Goal: Task Accomplishment & Management: Complete application form

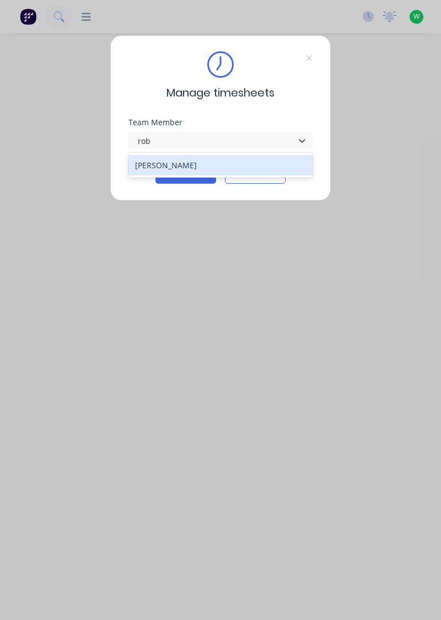
click at [192, 166] on div "Rob Bracamonte" at bounding box center [220, 165] width 185 height 20
type input "rob"
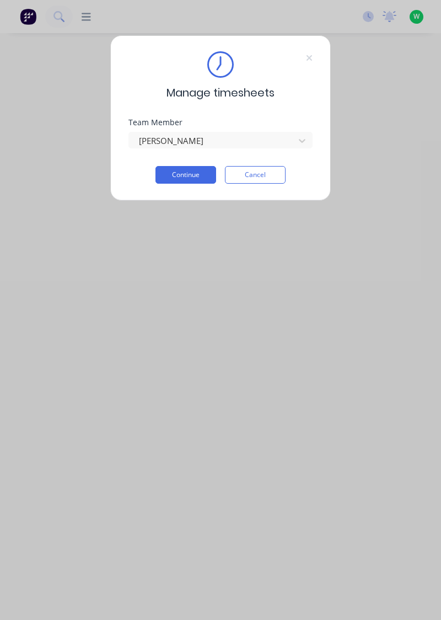
click at [197, 177] on button "Continue" at bounding box center [185, 175] width 61 height 18
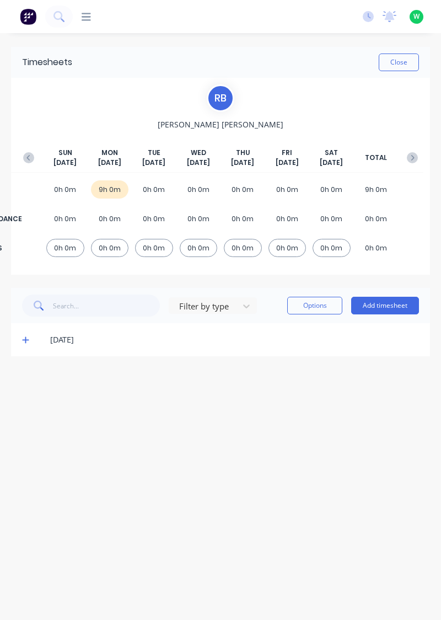
click at [393, 307] on button "Add timesheet" at bounding box center [385, 306] width 68 height 18
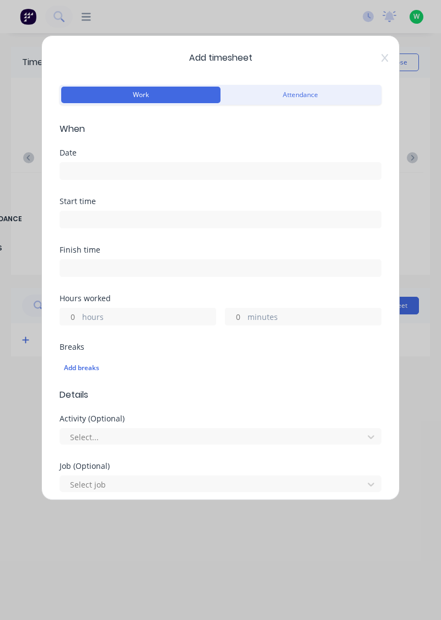
click at [159, 170] on input at bounding box center [220, 171] width 321 height 17
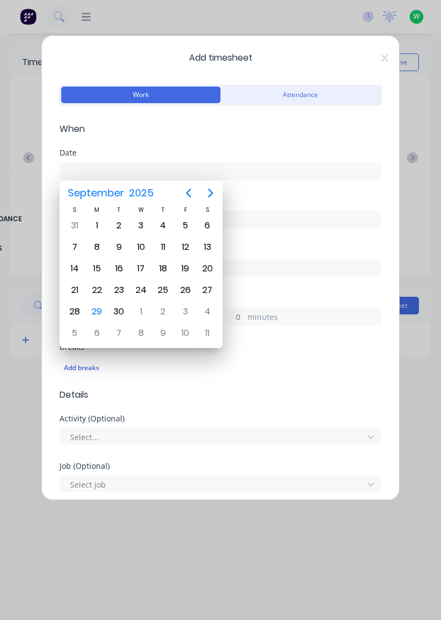
click at [97, 311] on div "29" at bounding box center [97, 311] width 17 height 17
type input "[DATE]"
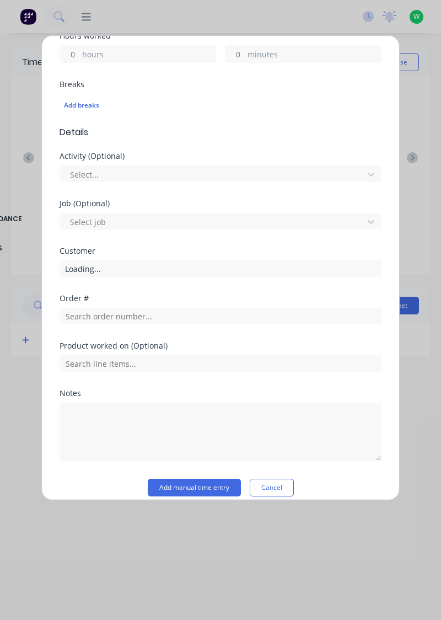
scroll to position [272, 0]
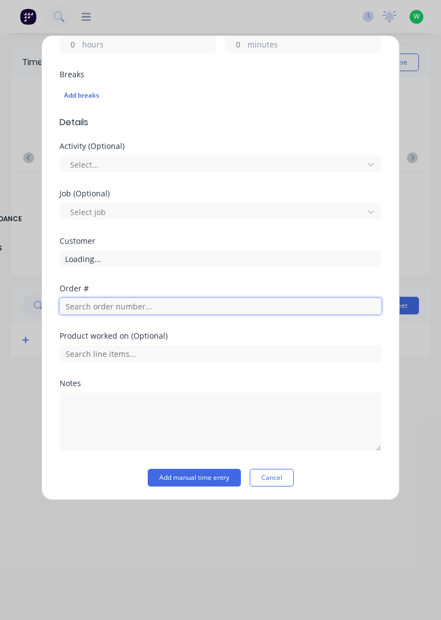
click at [146, 307] on input "text" at bounding box center [221, 306] width 322 height 17
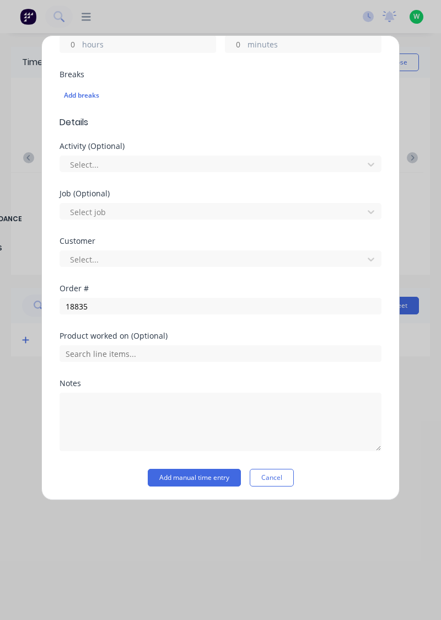
click at [124, 334] on div "Product worked on (Optional)" at bounding box center [221, 336] width 322 height 8
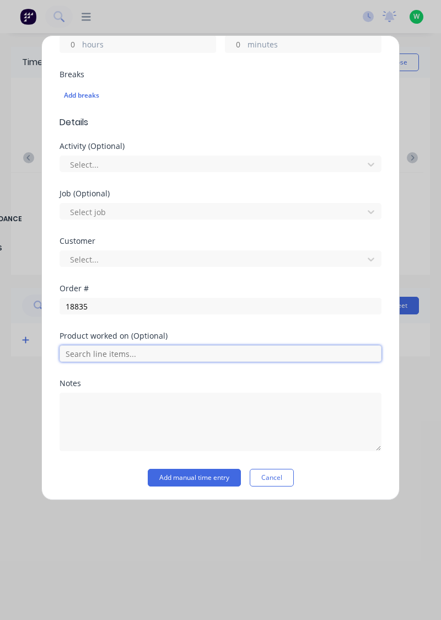
click at [135, 352] on input "text" at bounding box center [221, 353] width 322 height 17
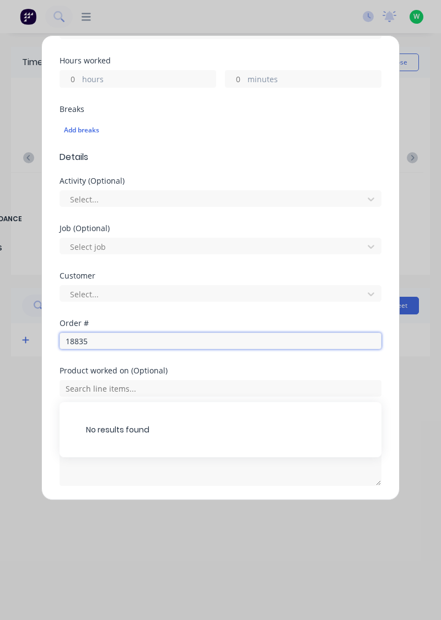
click at [136, 338] on input "18835" at bounding box center [221, 340] width 322 height 17
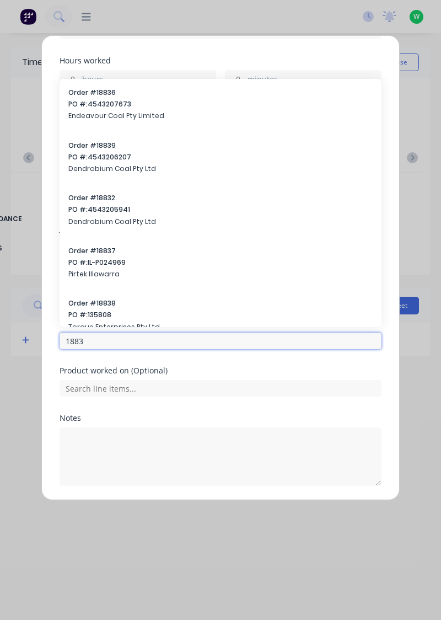
type input "18835"
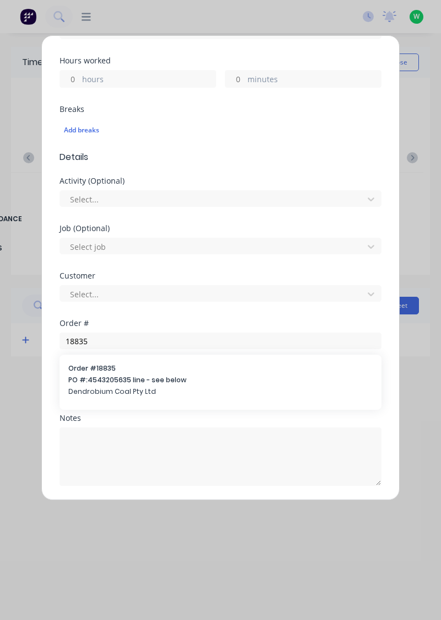
click at [109, 377] on span "PO #: 4543205635 line - see below" at bounding box center [220, 380] width 304 height 10
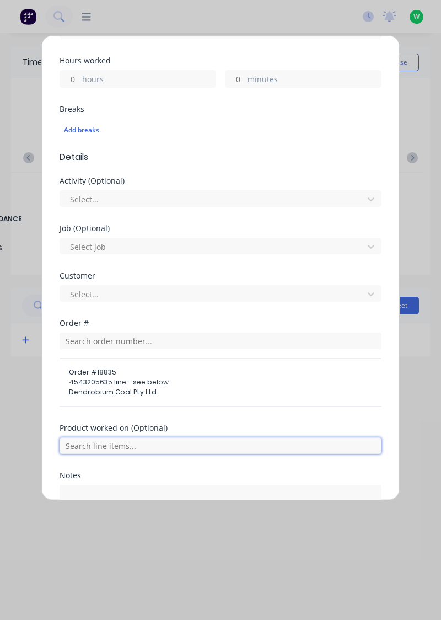
click at [186, 446] on input "text" at bounding box center [221, 445] width 322 height 17
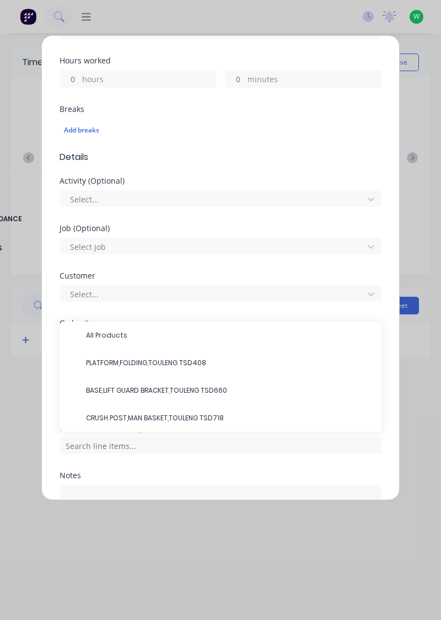
click at [180, 359] on span "PLATFORM,FOLDING,TOULENG TSD408" at bounding box center [229, 363] width 287 height 10
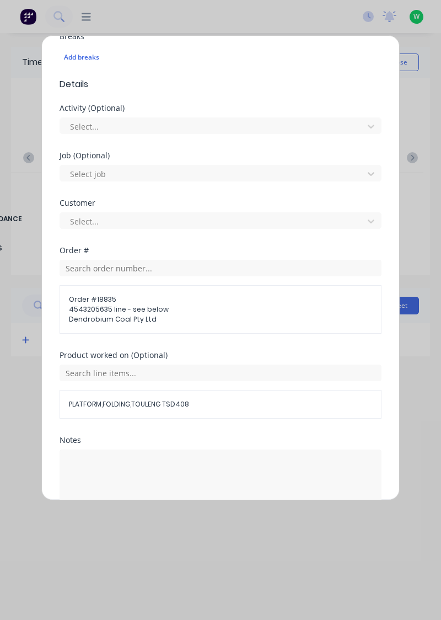
scroll to position [332, 0]
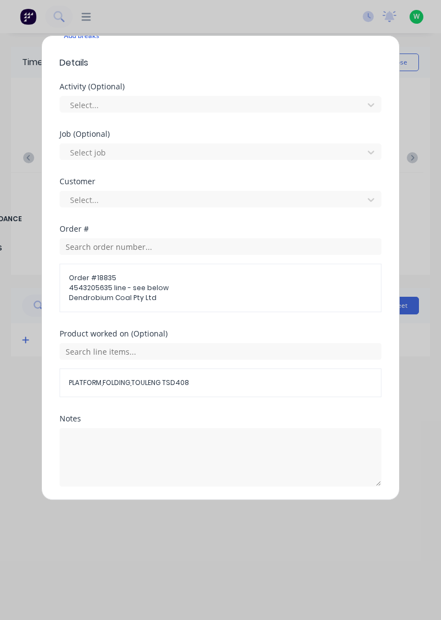
click at [195, 512] on button "Add manual time entry" at bounding box center [194, 513] width 93 height 18
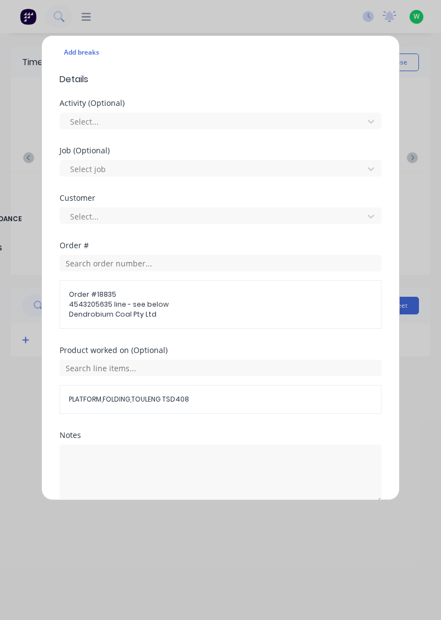
scroll to position [348, 0]
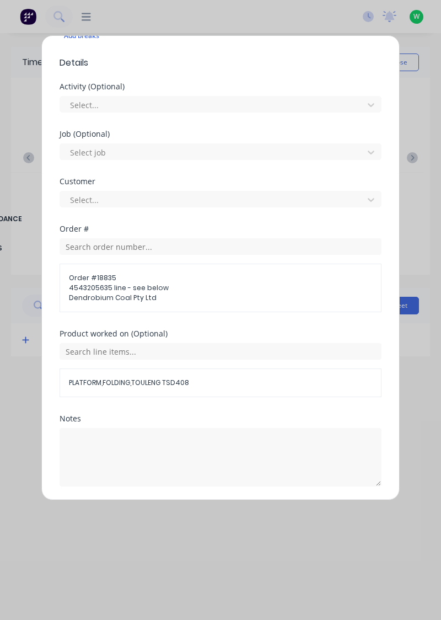
click at [208, 513] on button "Add manual time entry" at bounding box center [194, 513] width 93 height 18
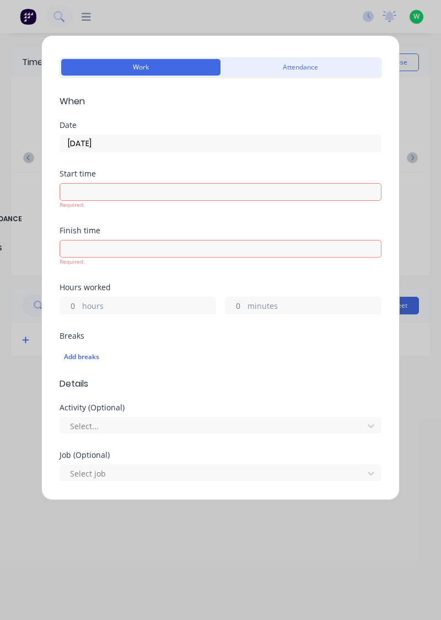
scroll to position [0, 0]
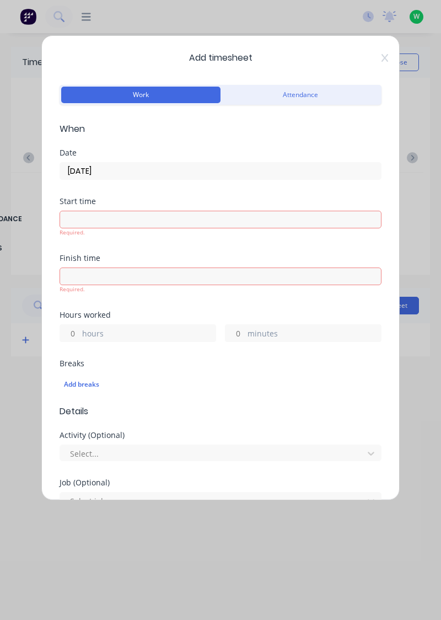
click at [74, 334] on input "hours" at bounding box center [69, 333] width 19 height 17
type input "1"
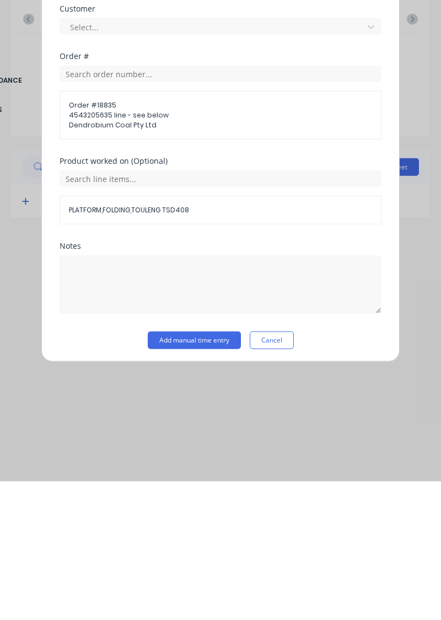
scroll to position [348, 0]
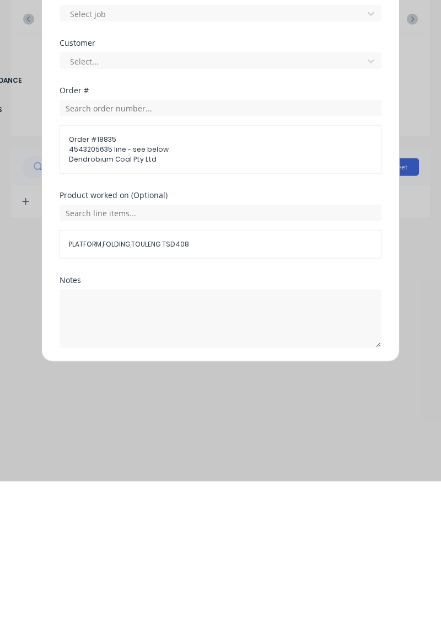
click at [204, 509] on button "Add manual time entry" at bounding box center [194, 513] width 93 height 18
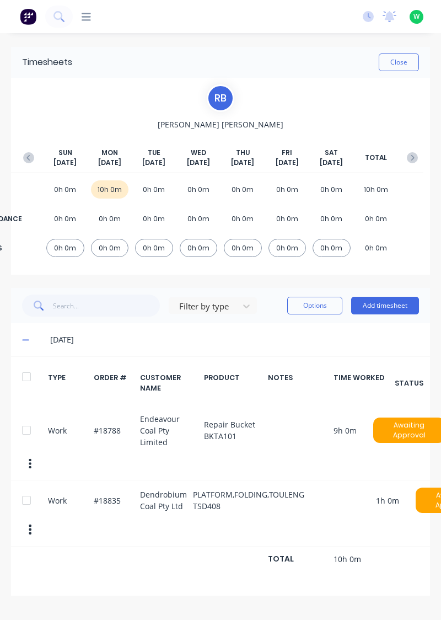
click at [402, 65] on button "Close" at bounding box center [399, 62] width 40 height 18
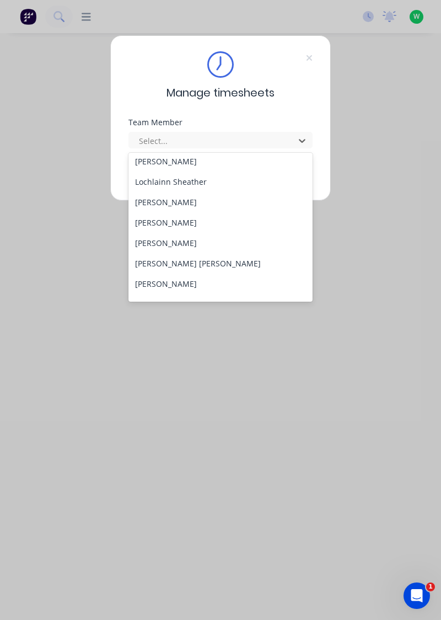
scroll to position [351, 0]
click at [192, 201] on div "Marcos Miranda" at bounding box center [220, 201] width 185 height 20
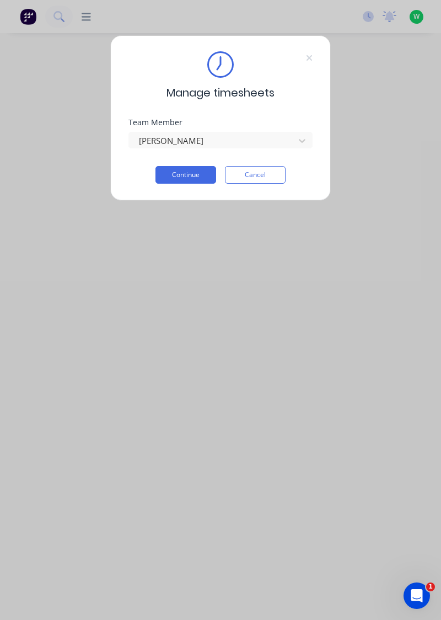
click at [198, 177] on button "Continue" at bounding box center [185, 175] width 61 height 18
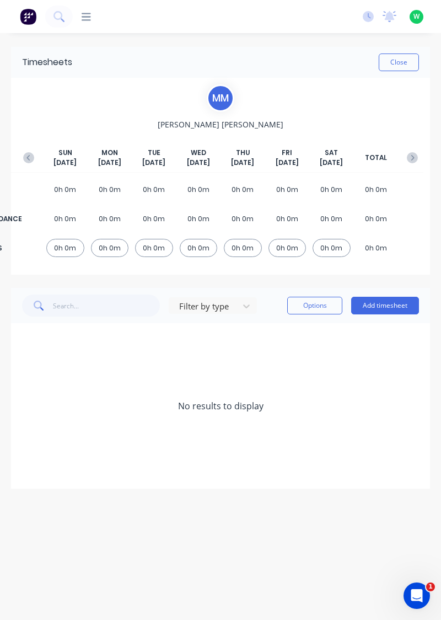
click at [401, 308] on button "Add timesheet" at bounding box center [385, 306] width 68 height 18
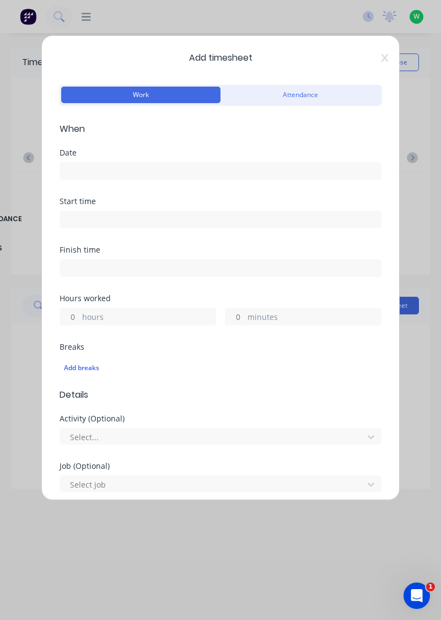
click at [87, 169] on input at bounding box center [220, 171] width 321 height 17
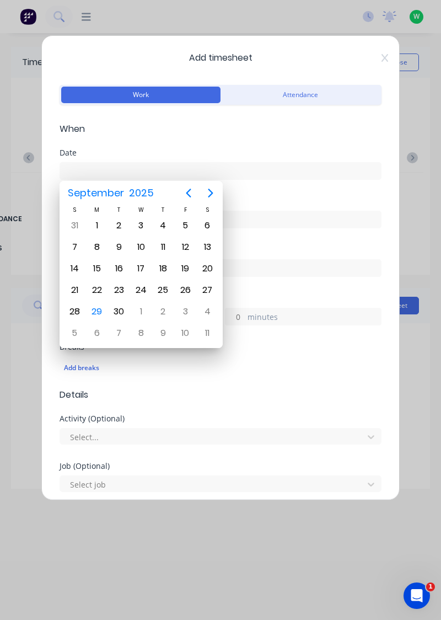
click at [100, 310] on div "29" at bounding box center [97, 311] width 17 height 17
type input "[DATE]"
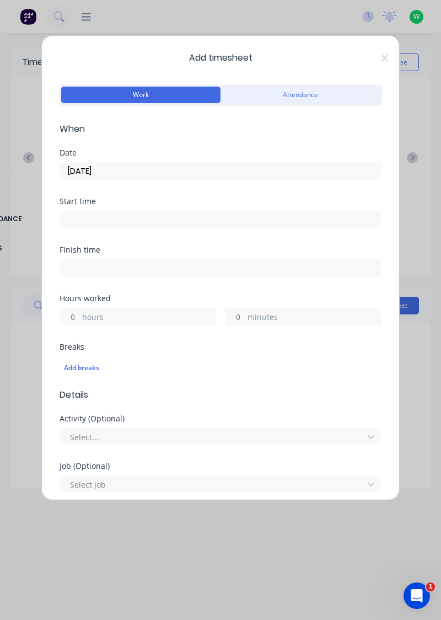
click at [87, 311] on label "hours" at bounding box center [148, 318] width 133 height 14
click at [79, 310] on input "hours" at bounding box center [69, 316] width 19 height 17
type input "11"
click at [79, 221] on input at bounding box center [220, 219] width 321 height 17
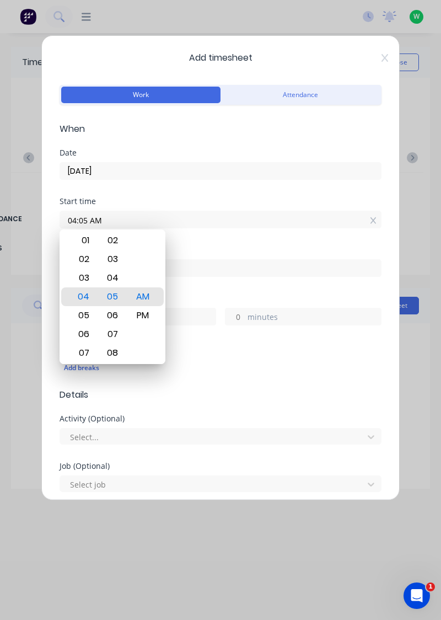
click at [114, 223] on input "04:05 AM" at bounding box center [220, 219] width 321 height 17
click at [85, 217] on input "04:05 AM" at bounding box center [220, 219] width 321 height 17
type input "06:00 AM"
click at [211, 267] on input at bounding box center [220, 268] width 321 height 17
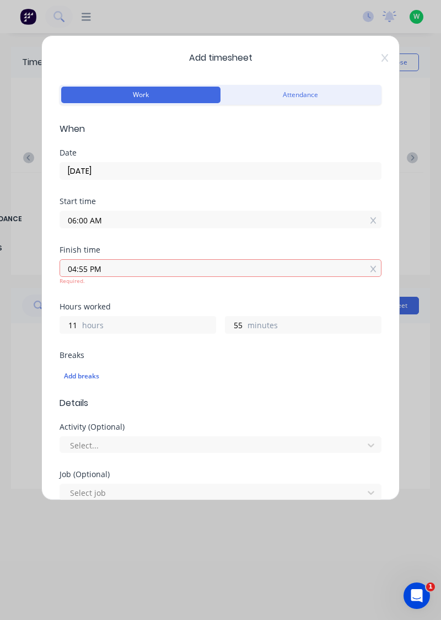
type input "04:55 PM"
type input "10"
type input "55"
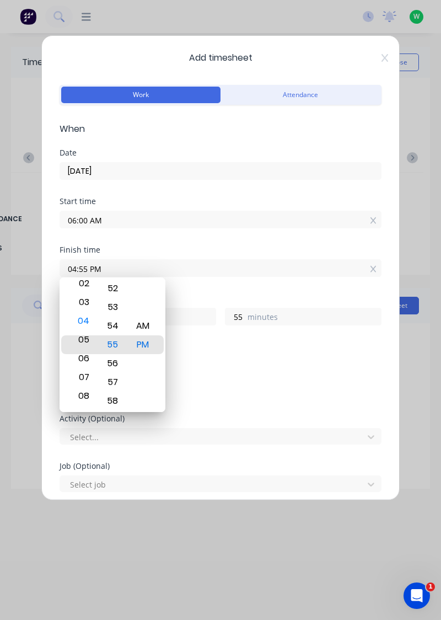
type input "05:55 PM"
type input "11"
type input "05:52 PM"
type input "52"
type input "05:50 PM"
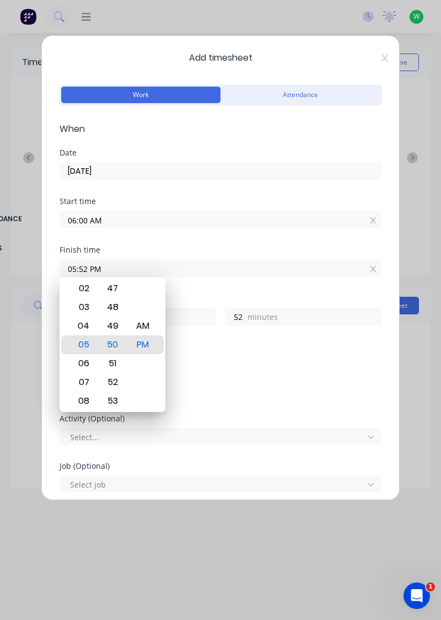
type input "50"
type input "05:46 PM"
type input "46"
type input "05:43 PM"
type input "43"
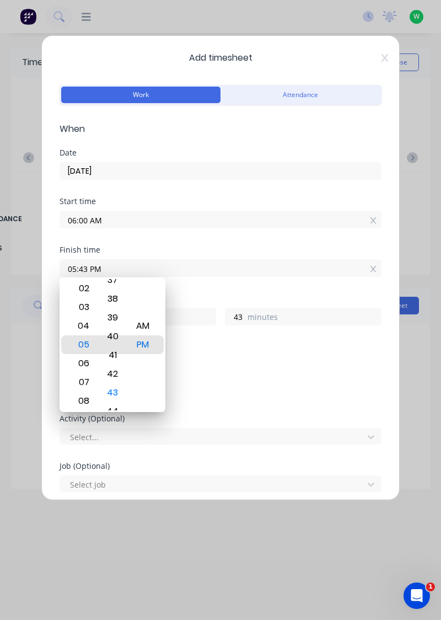
type input "05:39 PM"
type input "39"
type input "05:34 PM"
type input "34"
type input "05:30 PM"
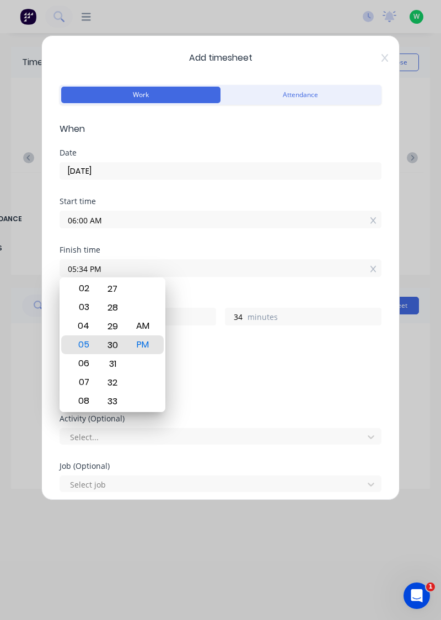
type input "30"
click at [223, 268] on input "05:30 PM" at bounding box center [220, 268] width 321 height 17
click at [201, 318] on label "hours" at bounding box center [148, 318] width 133 height 14
click at [79, 318] on input "11" at bounding box center [69, 316] width 19 height 17
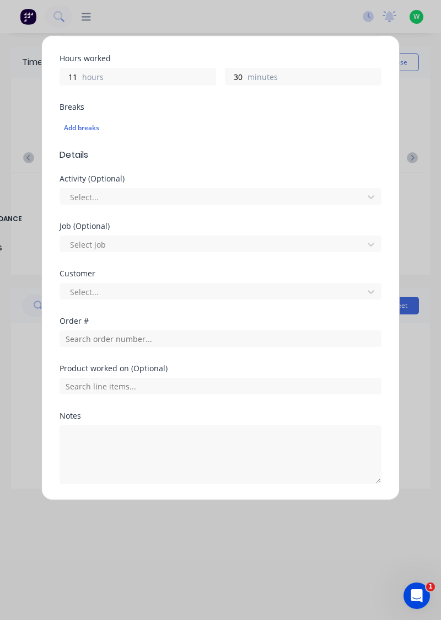
scroll to position [240, 0]
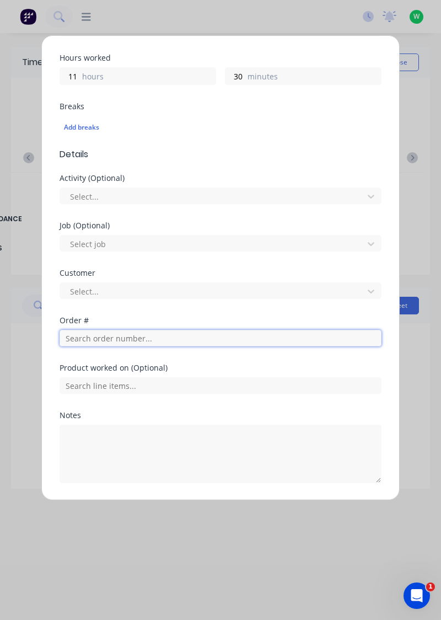
click at [96, 335] on input "text" at bounding box center [221, 338] width 322 height 17
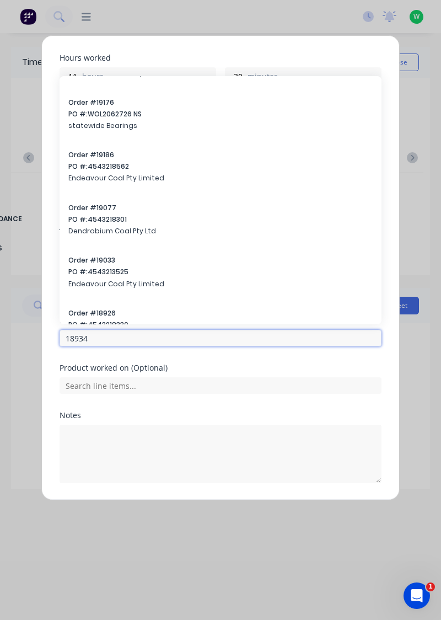
scroll to position [1049, 0]
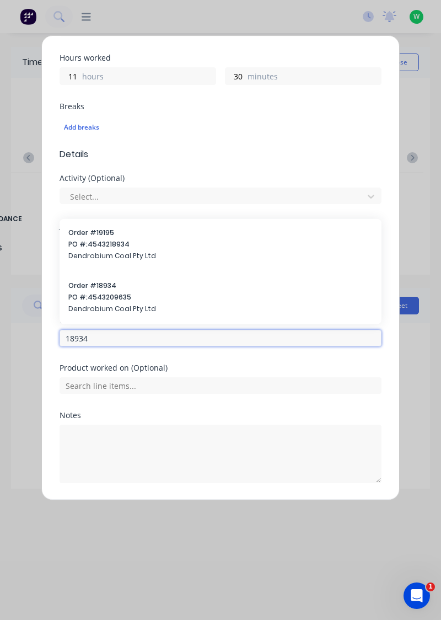
type input "18934"
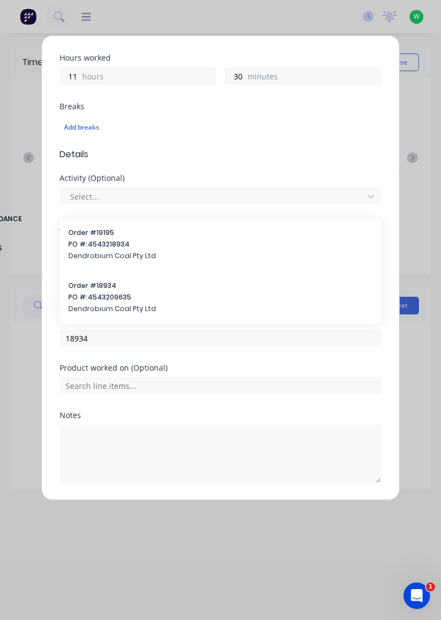
click at [113, 300] on div "Order # 18934 PO #: 4543209635 Dendrobium Coal Pty Ltd" at bounding box center [220, 297] width 304 height 35
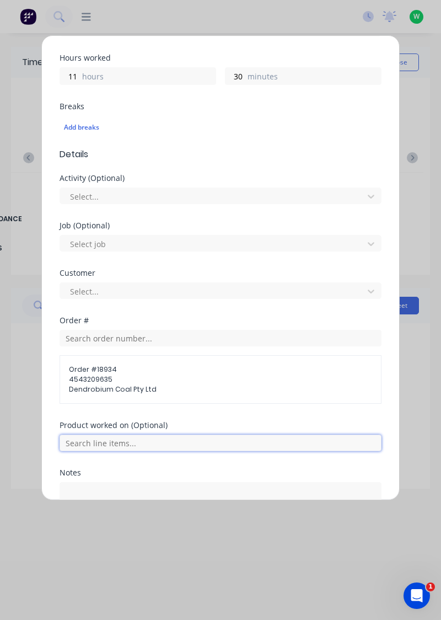
click at [143, 437] on input "text" at bounding box center [221, 442] width 322 height 17
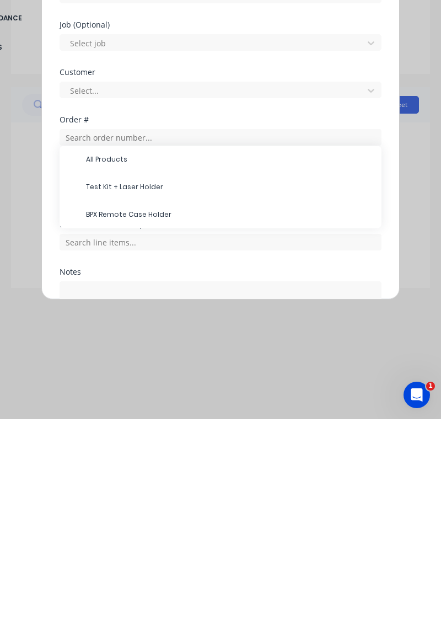
click at [152, 387] on span "Test Kit + Laser Holder" at bounding box center [229, 388] width 287 height 10
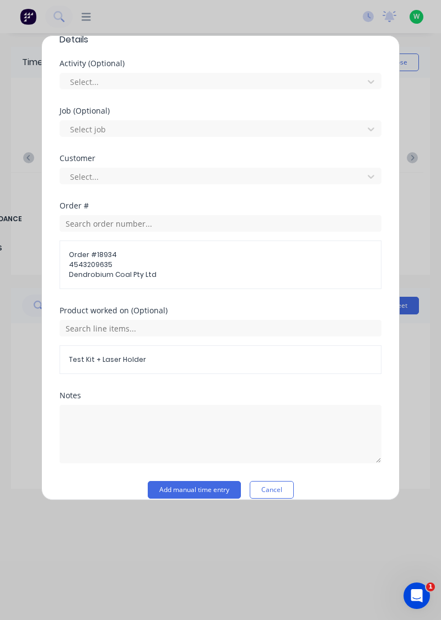
scroll to position [366, 0]
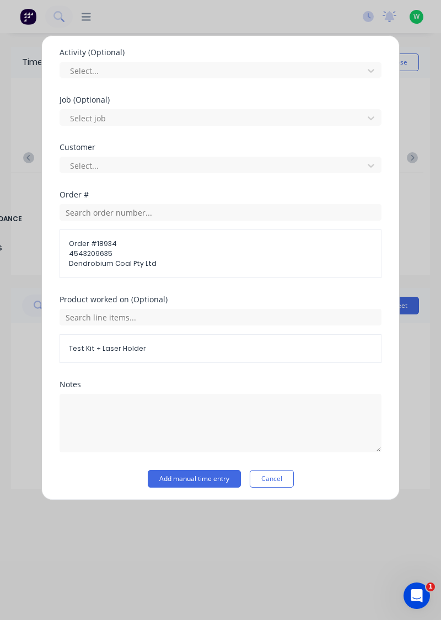
click at [217, 476] on button "Add manual time entry" at bounding box center [194, 479] width 93 height 18
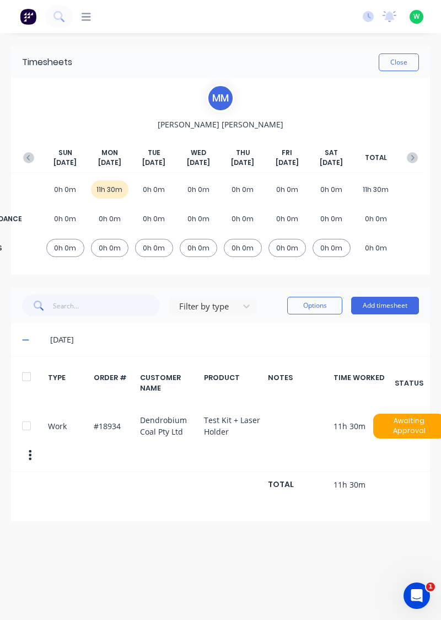
click at [394, 61] on button "Close" at bounding box center [399, 62] width 40 height 18
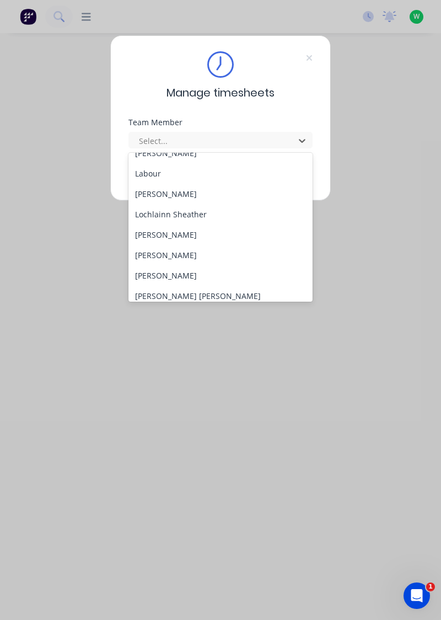
scroll to position [324, 0]
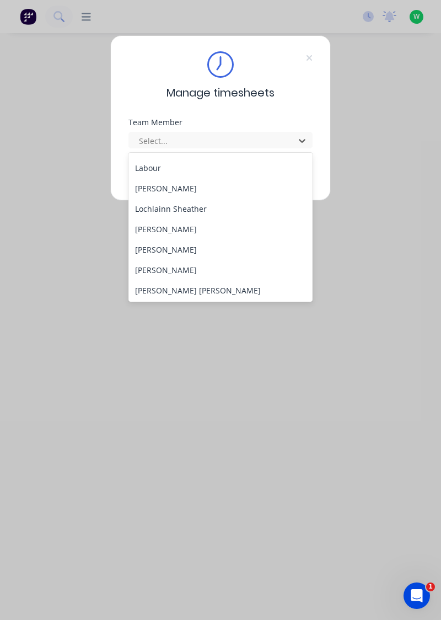
click at [191, 228] on div "Marcos Miranda" at bounding box center [220, 229] width 185 height 20
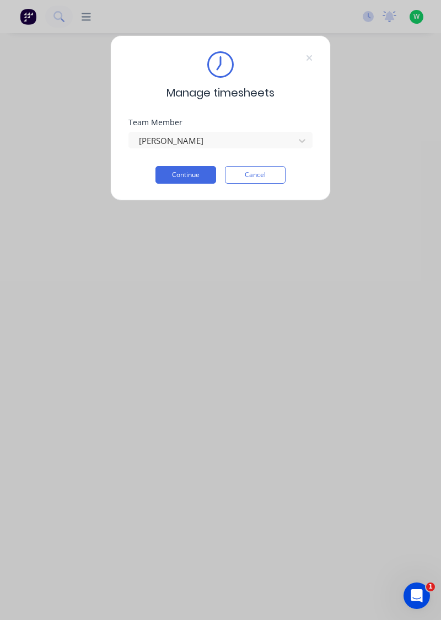
click at [198, 176] on button "Continue" at bounding box center [185, 175] width 61 height 18
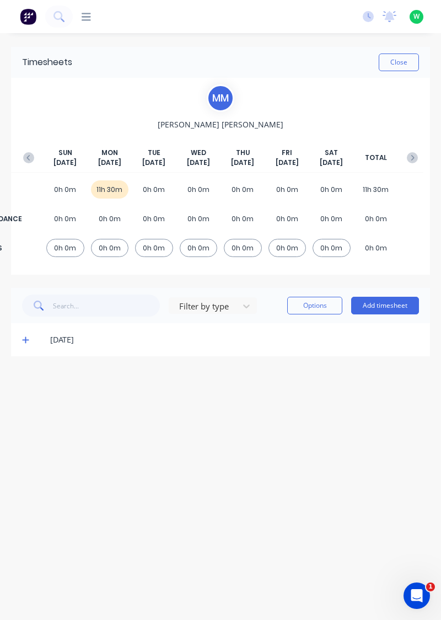
click at [29, 338] on span at bounding box center [27, 339] width 10 height 11
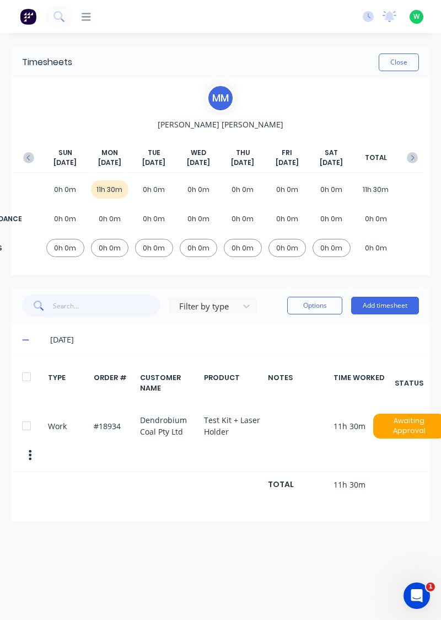
click at [28, 162] on icon "button" at bounding box center [28, 157] width 11 height 11
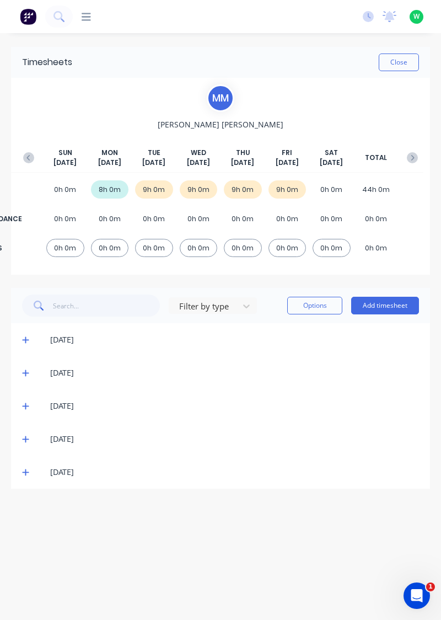
click at [32, 341] on span at bounding box center [27, 339] width 10 height 11
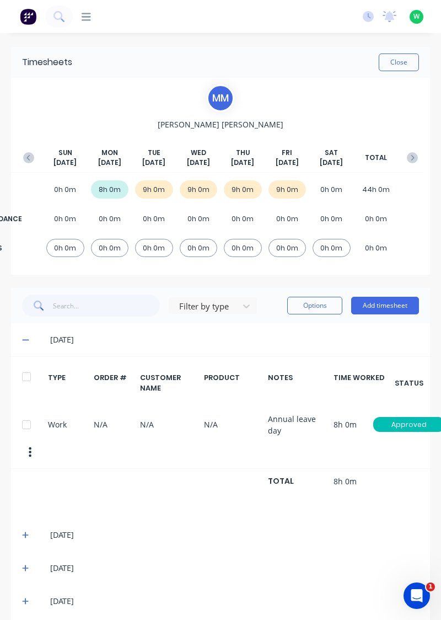
click at [33, 337] on div "22/09/25" at bounding box center [226, 340] width 386 height 12
click at [30, 334] on span at bounding box center [27, 339] width 10 height 11
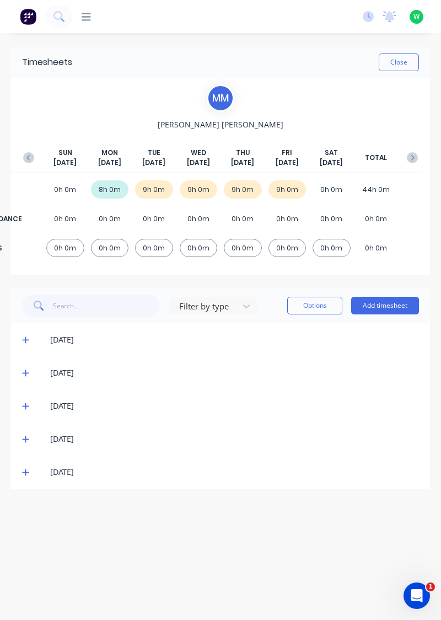
click at [414, 154] on icon "button" at bounding box center [412, 157] width 11 height 11
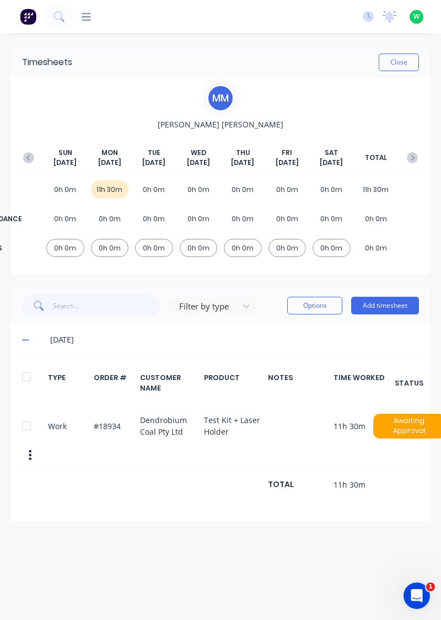
click at [397, 65] on button "Close" at bounding box center [399, 62] width 40 height 18
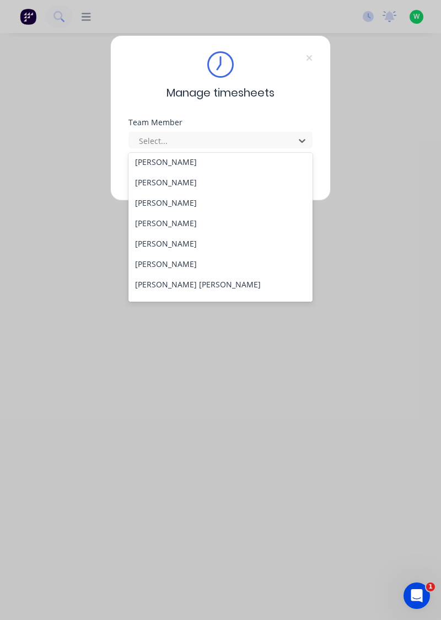
scroll to position [87, 0]
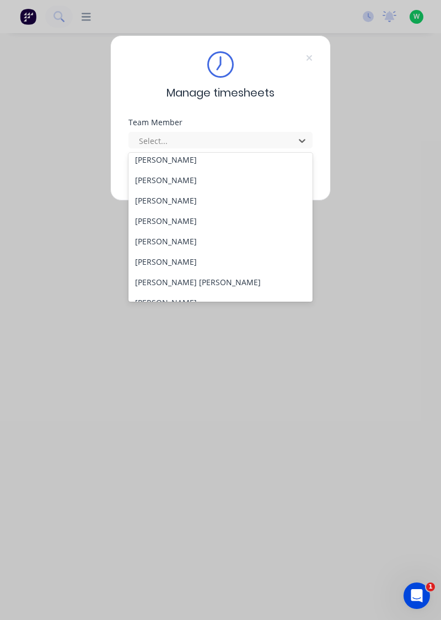
click at [155, 260] on div "[PERSON_NAME]" at bounding box center [220, 261] width 185 height 20
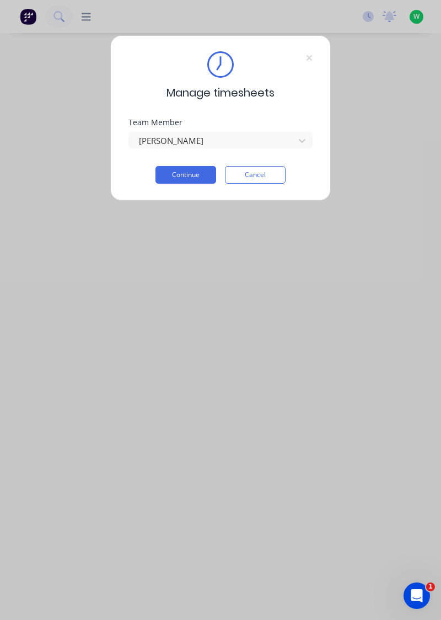
click at [183, 173] on button "Continue" at bounding box center [185, 175] width 61 height 18
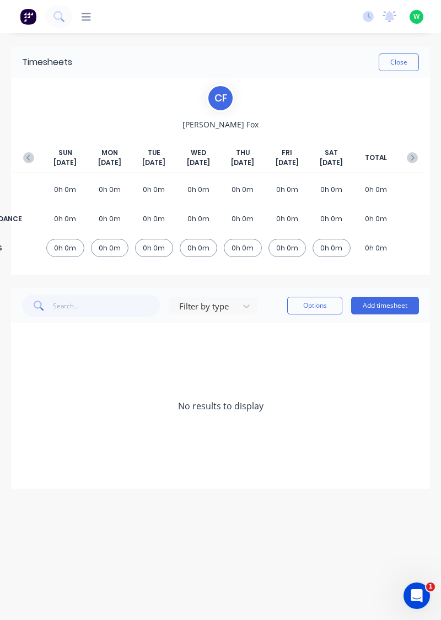
click at [377, 308] on button "Add timesheet" at bounding box center [385, 306] width 68 height 18
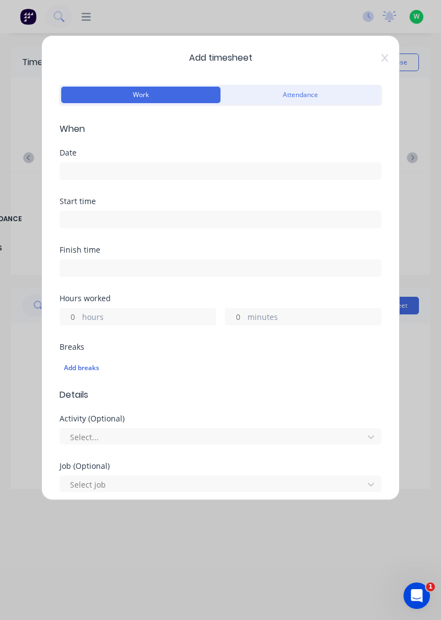
click at [208, 170] on input at bounding box center [220, 171] width 321 height 17
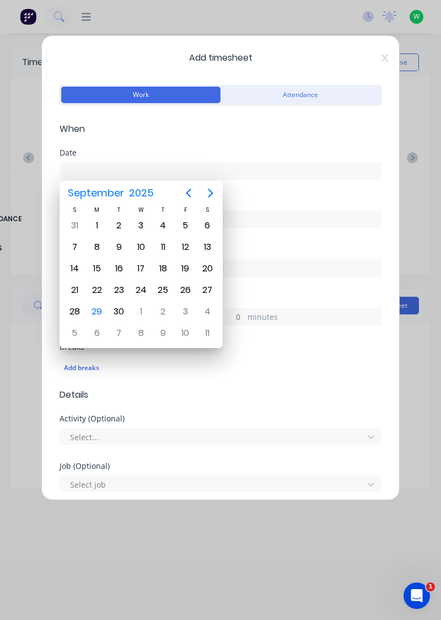
click at [96, 313] on div "29" at bounding box center [97, 311] width 17 height 17
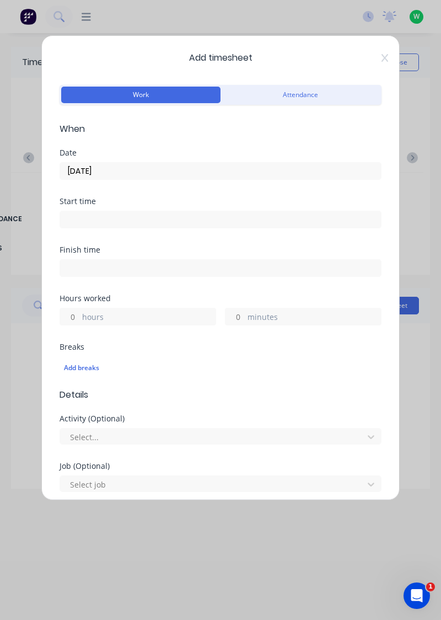
type input "[DATE]"
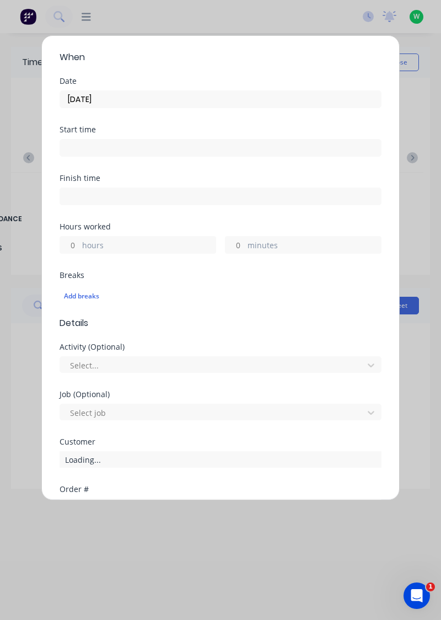
scroll to position [72, 0]
click at [135, 249] on label "hours" at bounding box center [148, 246] width 133 height 14
click at [79, 249] on input "hours" at bounding box center [69, 245] width 19 height 17
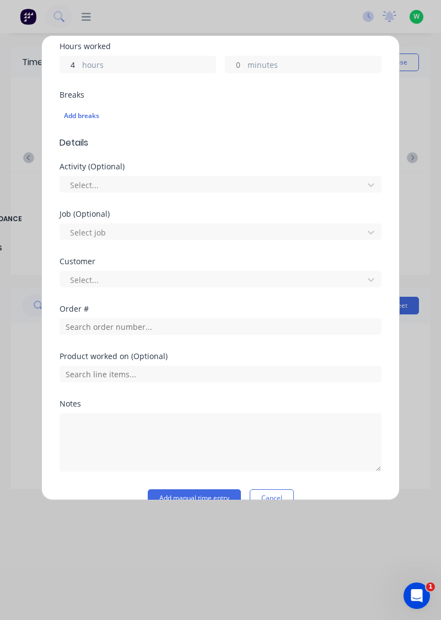
scroll to position [257, 0]
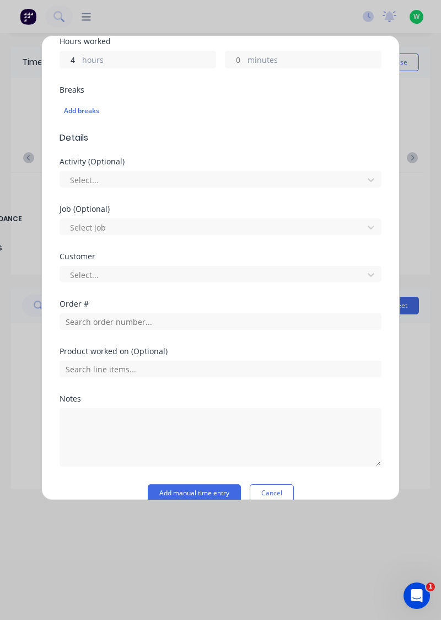
type input "4"
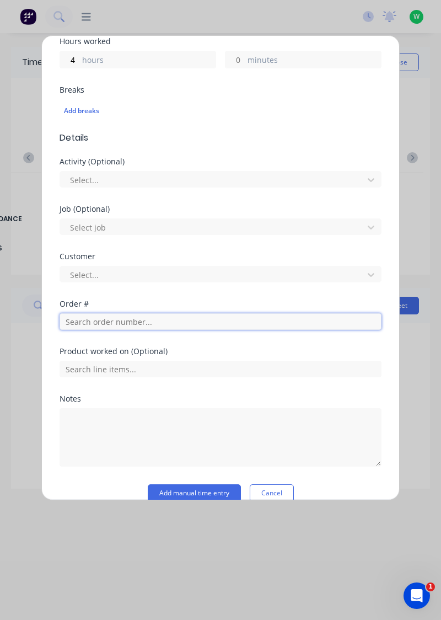
click at [118, 323] on input "text" at bounding box center [221, 321] width 322 height 17
type input "19157"
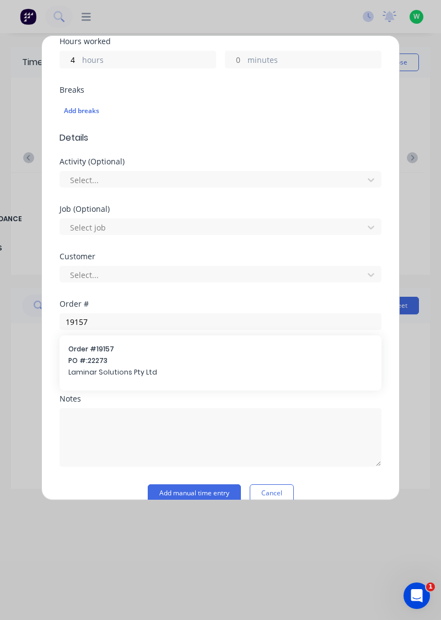
click at [105, 367] on span "Laminar Solutions Pty Ltd" at bounding box center [220, 372] width 304 height 10
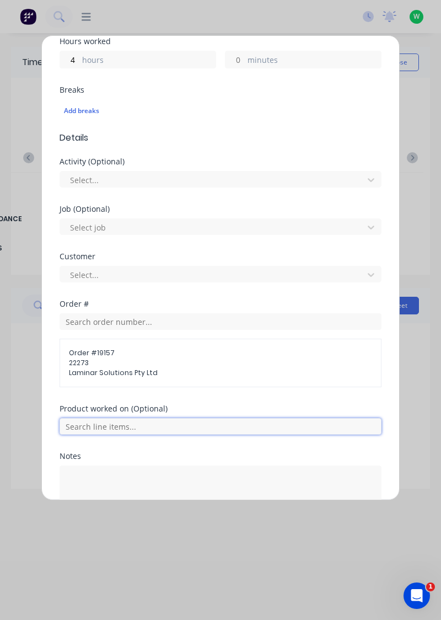
click at [123, 427] on input "text" at bounding box center [221, 426] width 322 height 17
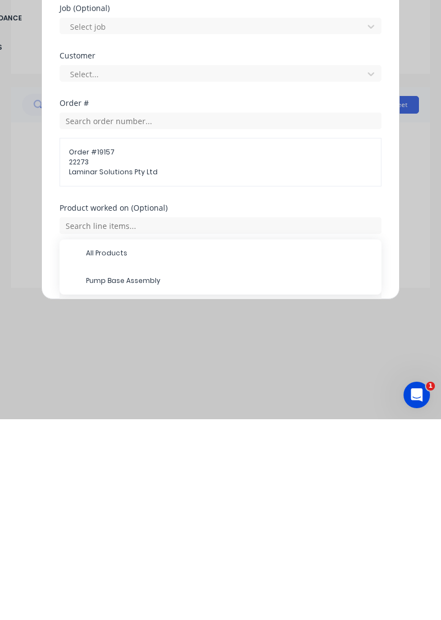
click at [112, 481] on span "Pump Base Assembly" at bounding box center [229, 481] width 287 height 10
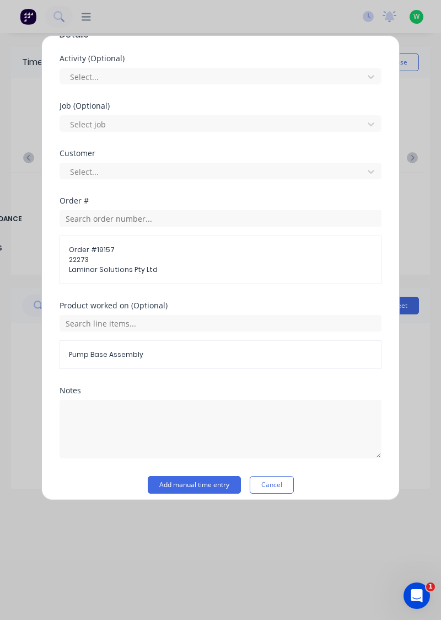
scroll to position [366, 0]
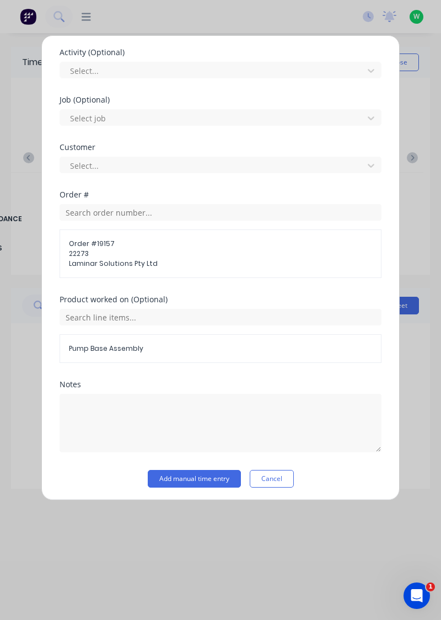
click at [175, 477] on button "Add manual time entry" at bounding box center [194, 479] width 93 height 18
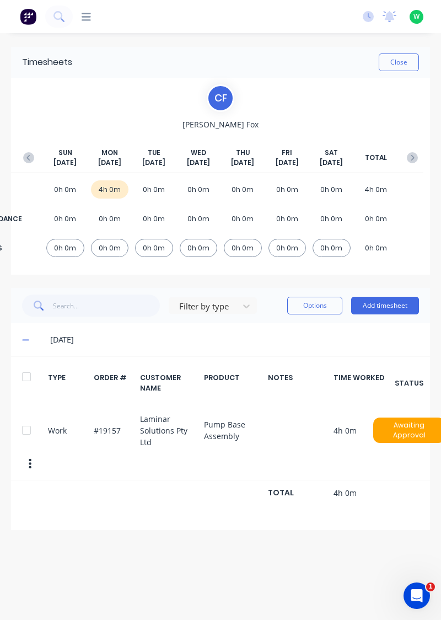
click at [370, 308] on button "Add timesheet" at bounding box center [385, 306] width 68 height 18
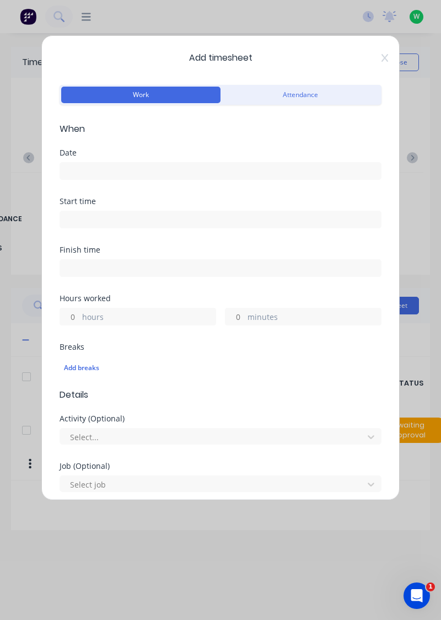
click at [126, 168] on input at bounding box center [220, 171] width 321 height 17
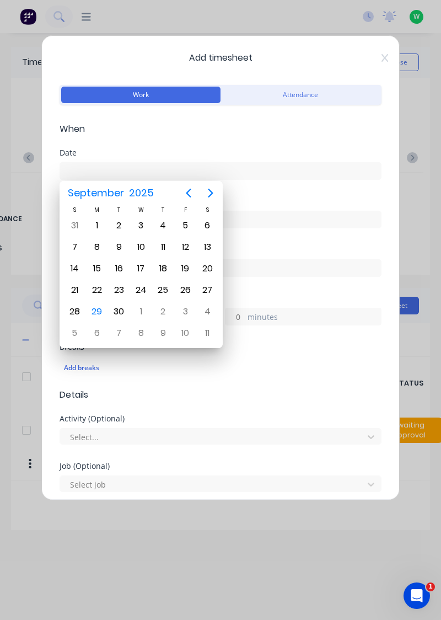
click at [95, 310] on div "29" at bounding box center [97, 311] width 17 height 17
type input "[DATE]"
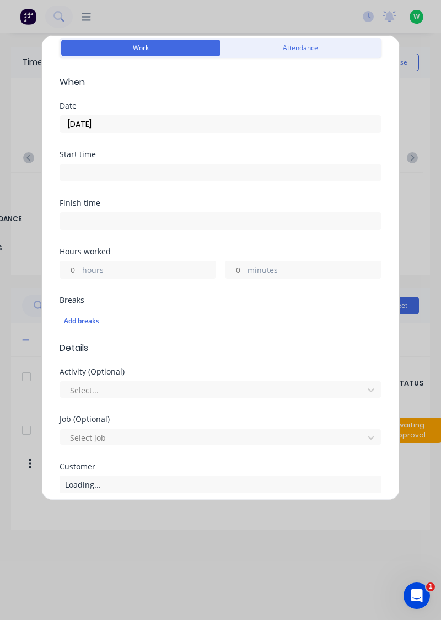
scroll to position [53, 0]
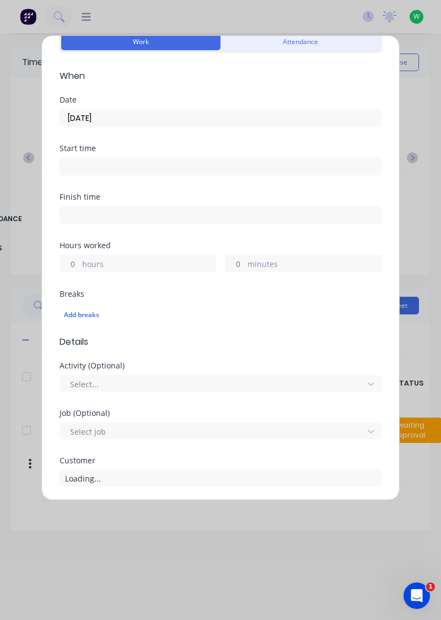
click at [121, 267] on label "hours" at bounding box center [148, 265] width 133 height 14
click at [79, 267] on input "hours" at bounding box center [69, 263] width 19 height 17
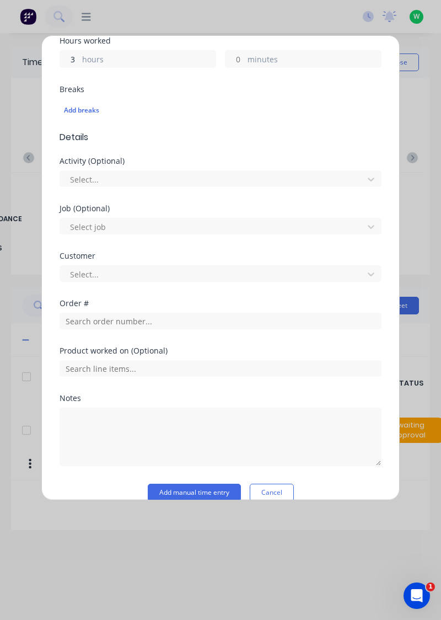
scroll to position [272, 0]
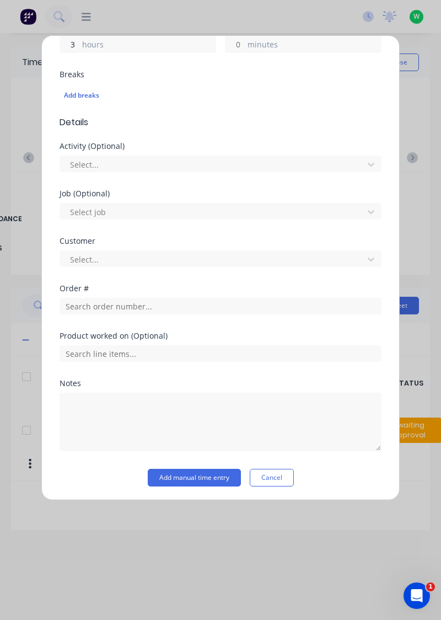
type input "3"
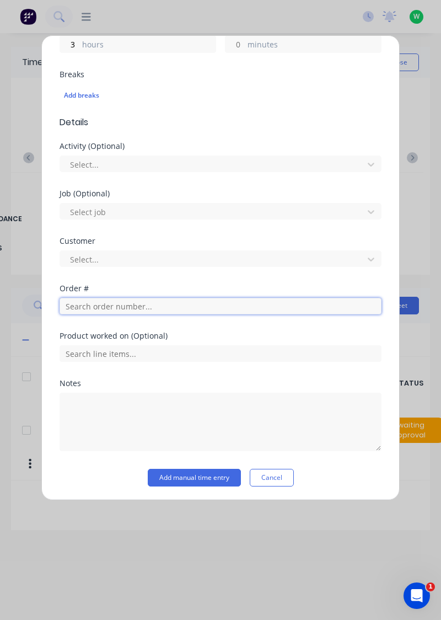
click at [107, 309] on input "text" at bounding box center [221, 306] width 322 height 17
type input "18721"
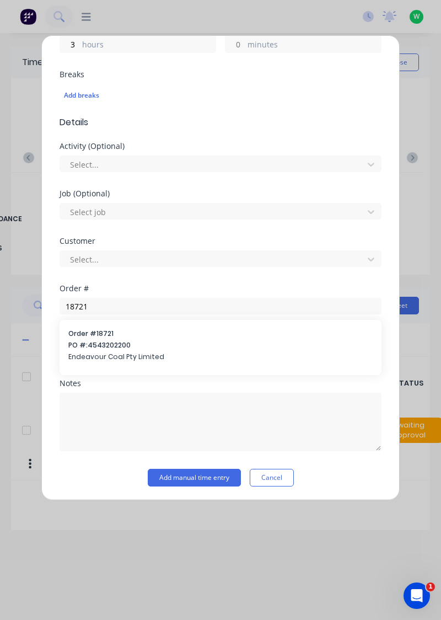
click at [82, 342] on span "PO #: 4543202200" at bounding box center [220, 345] width 304 height 10
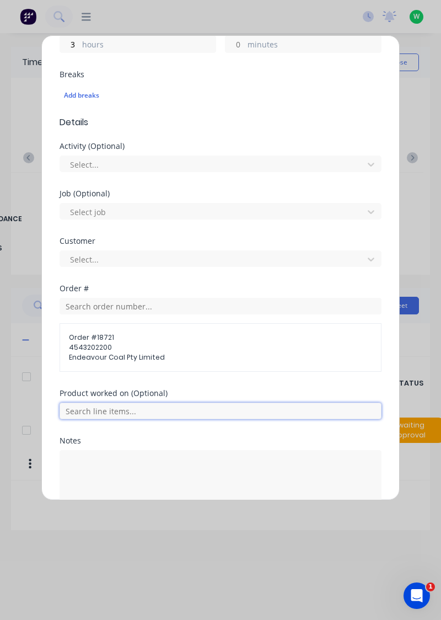
click at [80, 407] on input "text" at bounding box center [221, 410] width 322 height 17
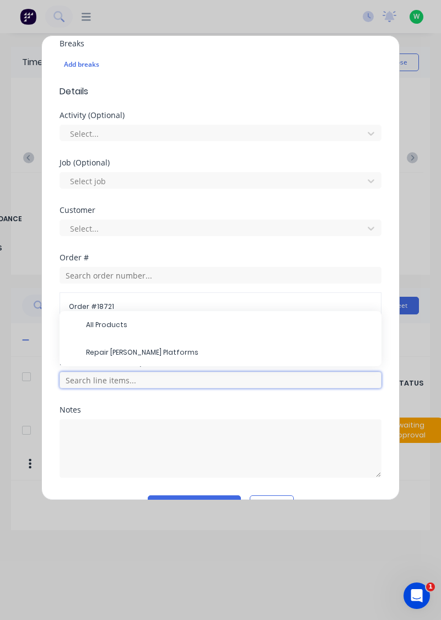
scroll to position [304, 0]
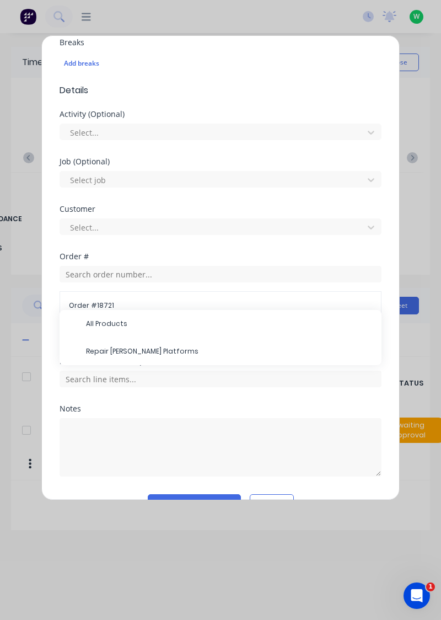
click at [93, 350] on span "Repair [PERSON_NAME] Platforms" at bounding box center [229, 351] width 287 height 10
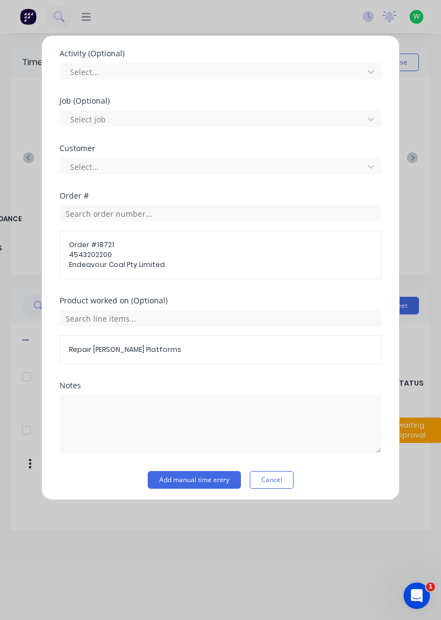
scroll to position [363, 0]
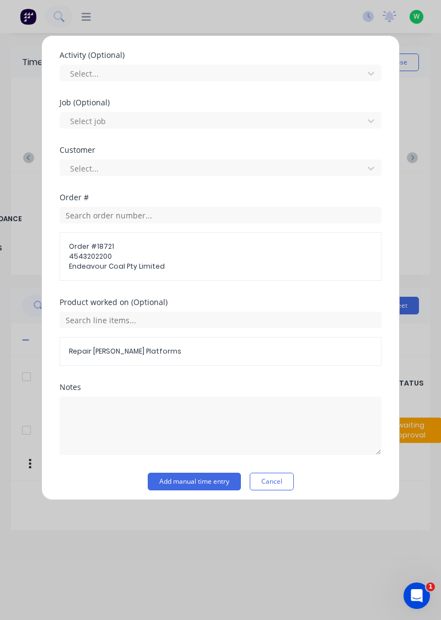
click at [214, 480] on button "Add manual time entry" at bounding box center [194, 481] width 93 height 18
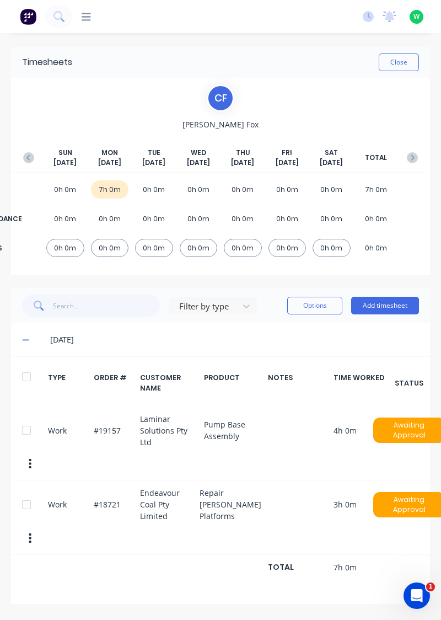
click at [386, 307] on button "Add timesheet" at bounding box center [385, 306] width 68 height 18
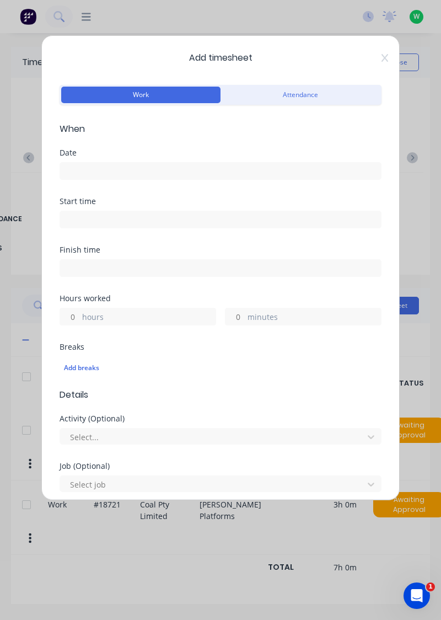
click at [82, 165] on input at bounding box center [220, 171] width 321 height 17
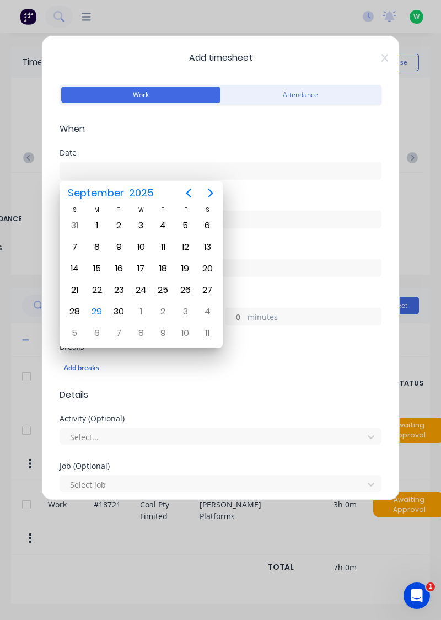
click at [93, 313] on div "29" at bounding box center [97, 311] width 17 height 17
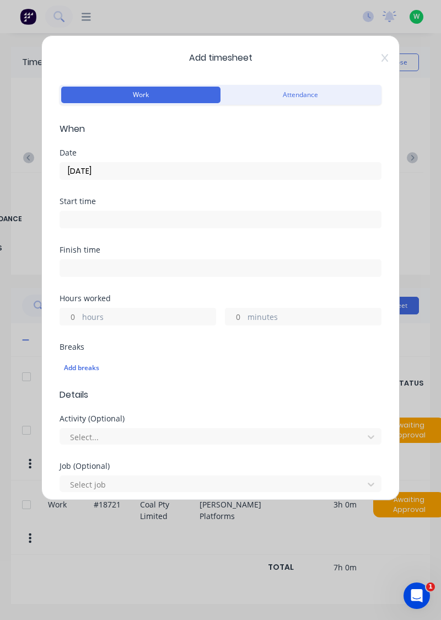
type input "[DATE]"
click at [84, 314] on label "hours" at bounding box center [148, 318] width 133 height 14
click at [79, 314] on input "hours" at bounding box center [69, 316] width 19 height 17
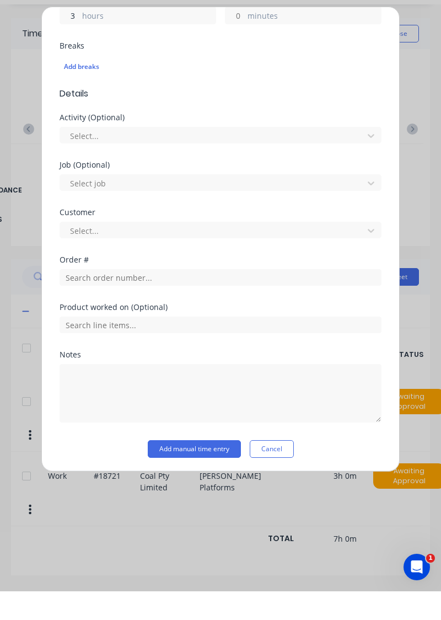
scroll to position [238, 0]
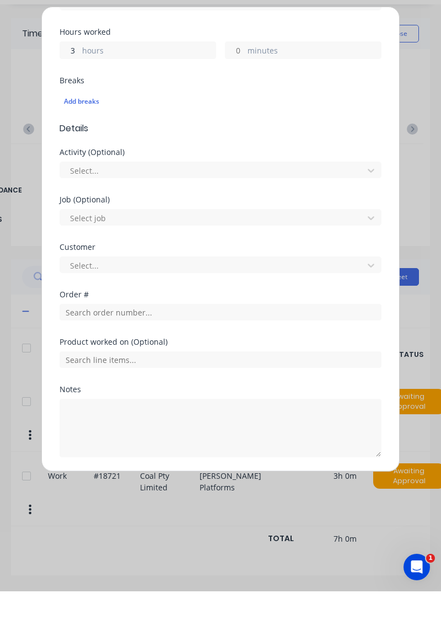
type input "3"
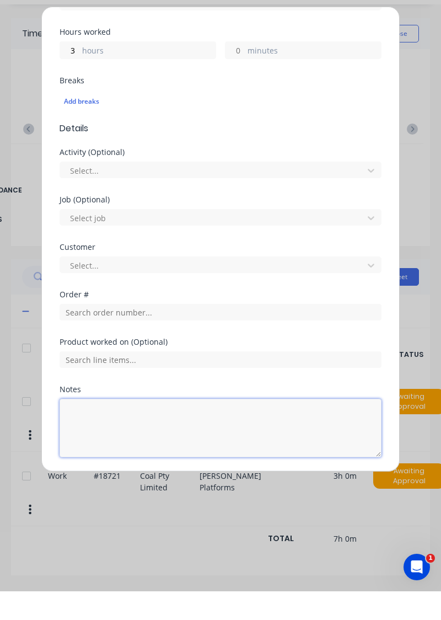
click at [80, 440] on textarea at bounding box center [221, 456] width 322 height 58
type textarea "Assist employees, consumables from store, sort jobs"
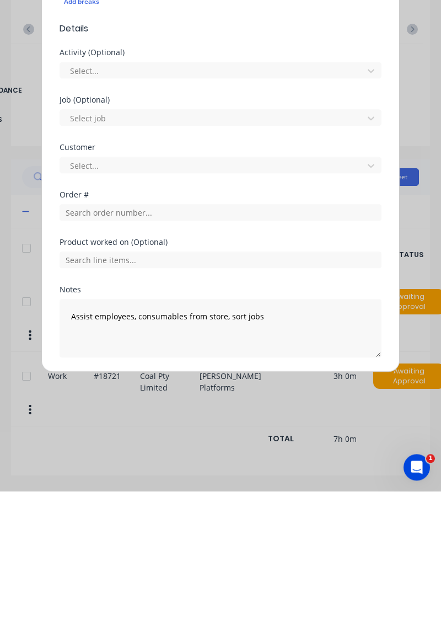
click at [212, 511] on button "Add manual time entry" at bounding box center [194, 512] width 93 height 18
